Goal: Information Seeking & Learning: Learn about a topic

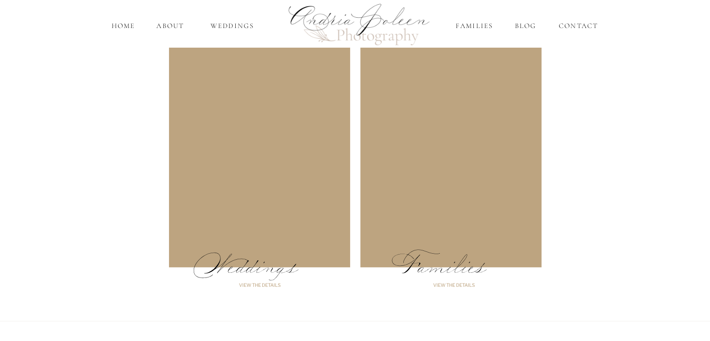
scroll to position [748, 0]
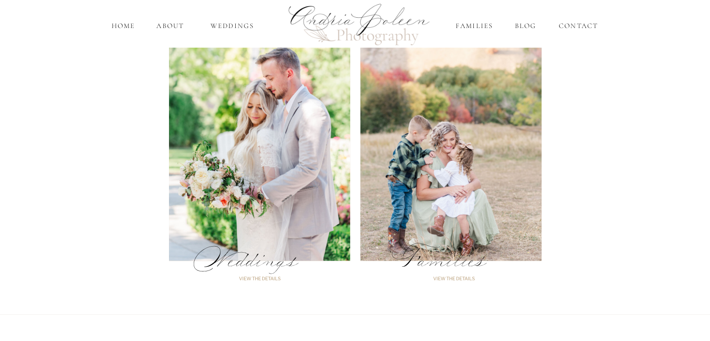
click at [226, 252] on p "Weddings" at bounding box center [259, 265] width 135 height 32
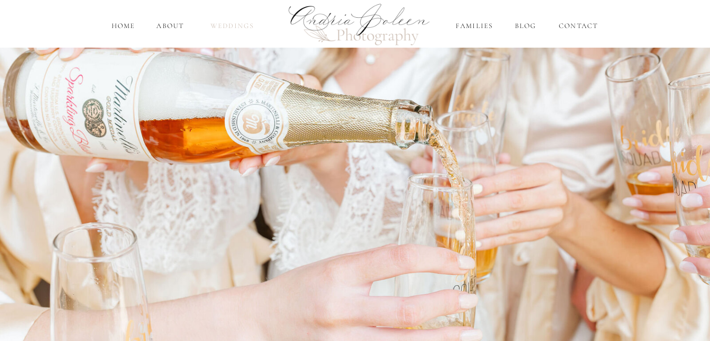
click at [233, 24] on nav "Weddings" at bounding box center [232, 26] width 55 height 11
click at [227, 31] on nav "Weddings" at bounding box center [232, 26] width 55 height 11
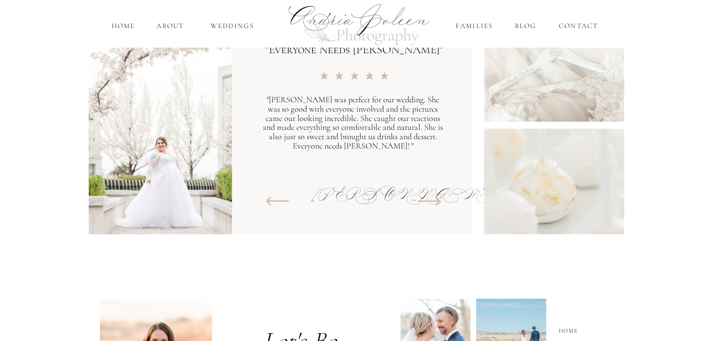
scroll to position [1535, 0]
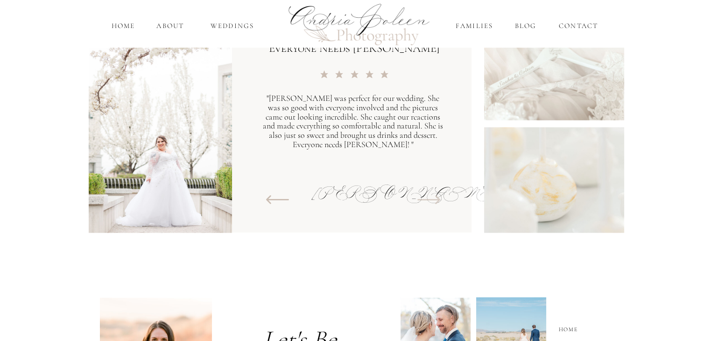
click at [433, 197] on icon at bounding box center [428, 199] width 31 height 28
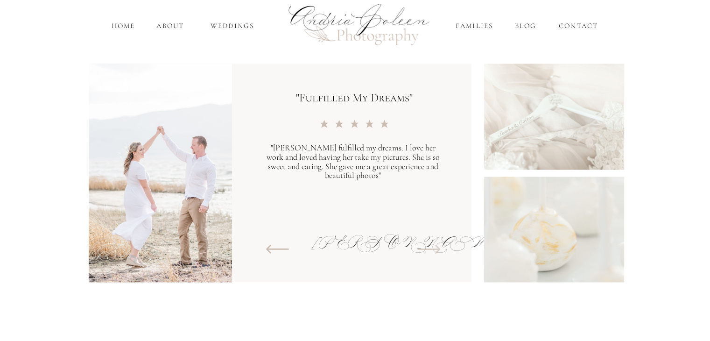
scroll to position [1468, 0]
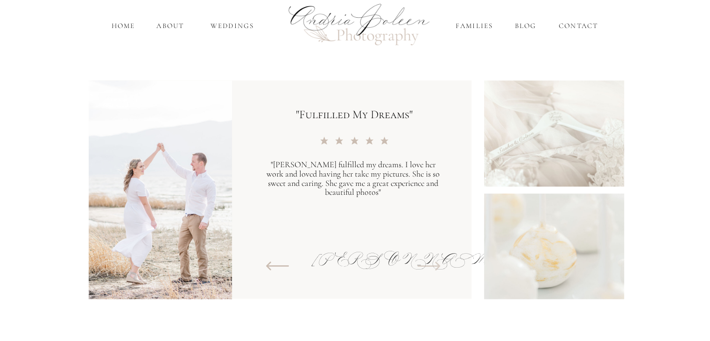
click at [433, 264] on icon at bounding box center [428, 266] width 31 height 28
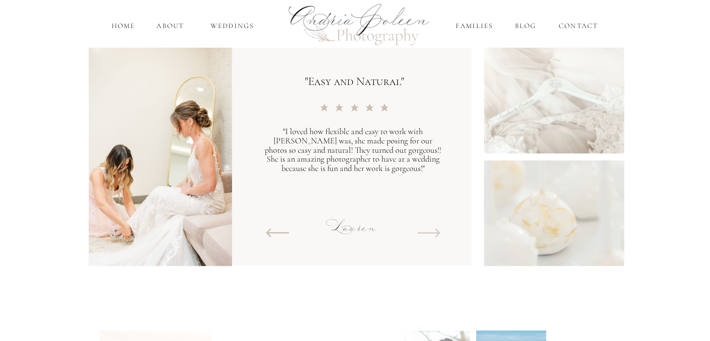
scroll to position [1507, 0]
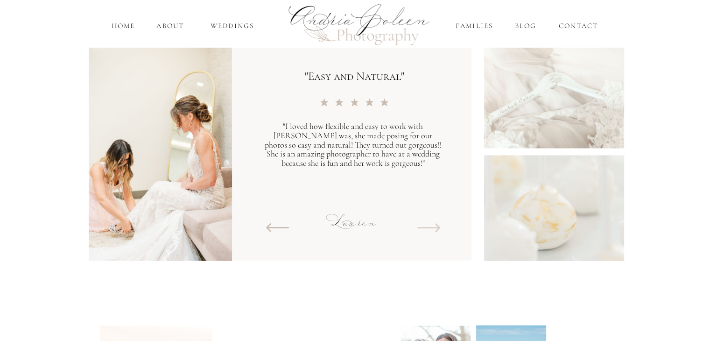
click at [426, 227] on icon at bounding box center [429, 227] width 23 height 9
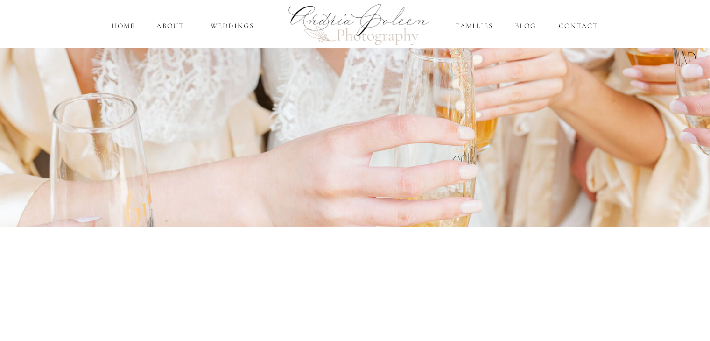
scroll to position [0, 0]
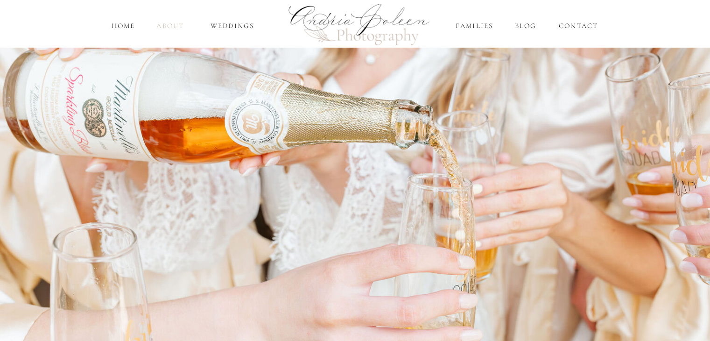
click at [168, 26] on nav "About" at bounding box center [171, 26] width 32 height 11
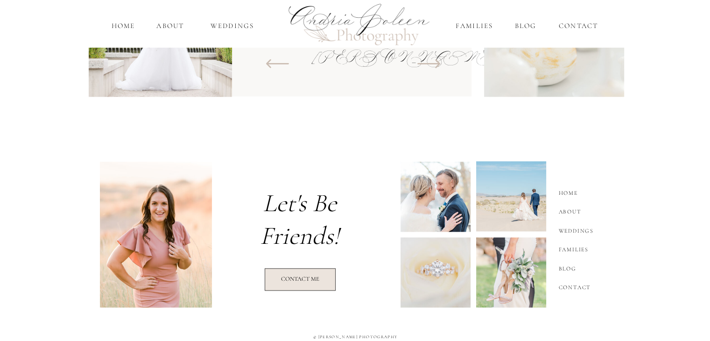
scroll to position [1278, 0]
